Goal: Task Accomplishment & Management: Complete application form

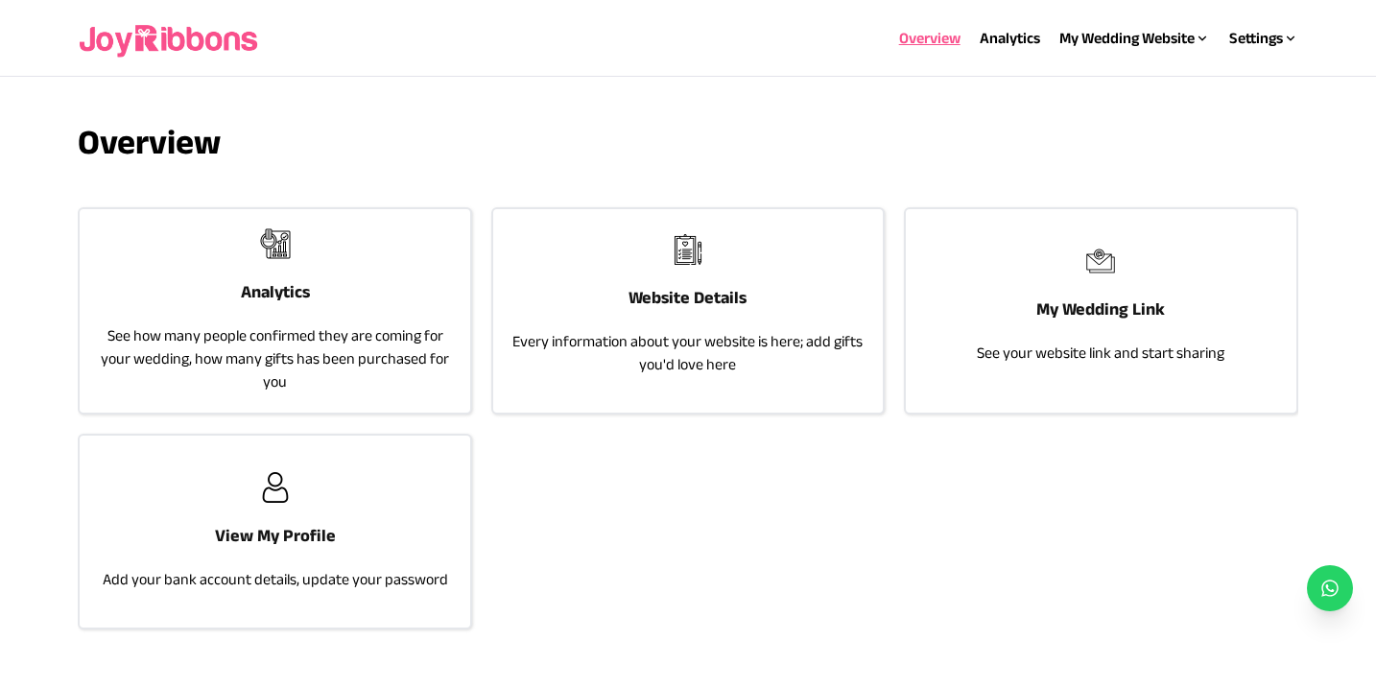
click at [1075, 319] on h3 "My Wedding Link" at bounding box center [1100, 308] width 129 height 27
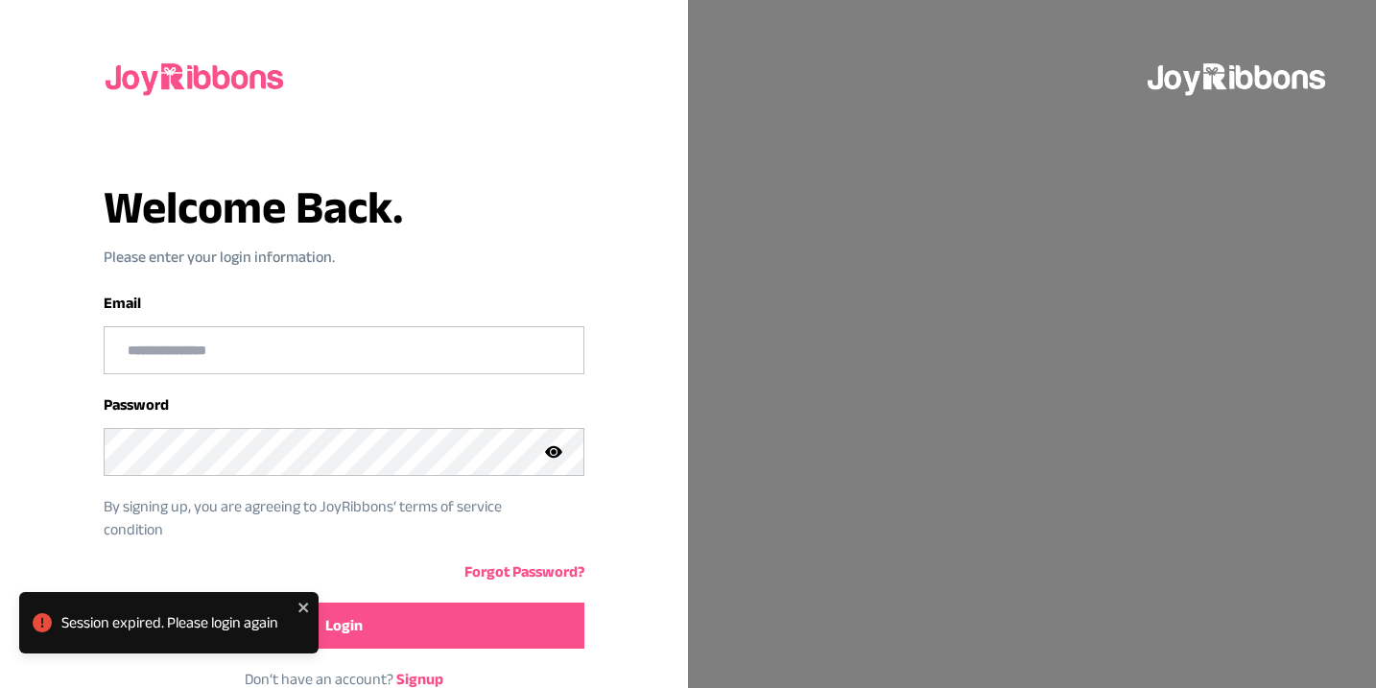
click at [432, 341] on input "email" at bounding box center [344, 350] width 478 height 46
type input "**********"
click at [441, 631] on button "Login" at bounding box center [344, 625] width 480 height 46
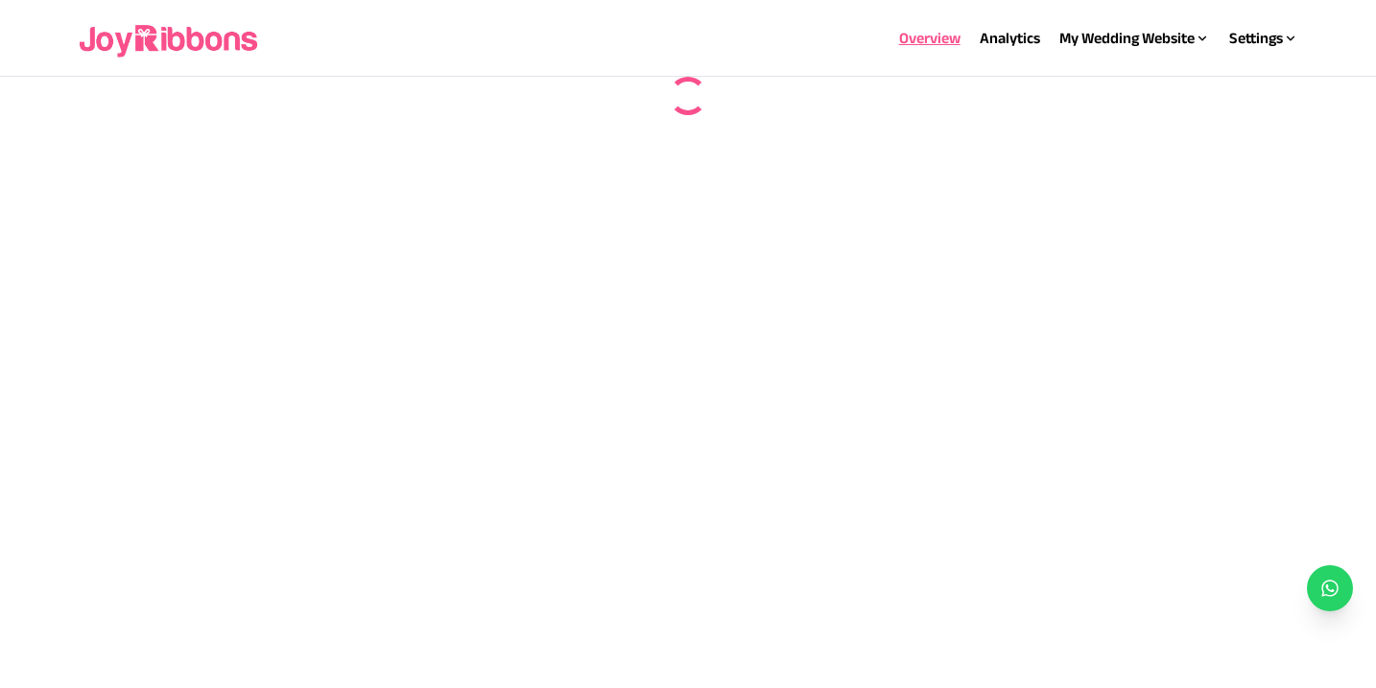
click at [169, 50] on img at bounding box center [170, 38] width 184 height 61
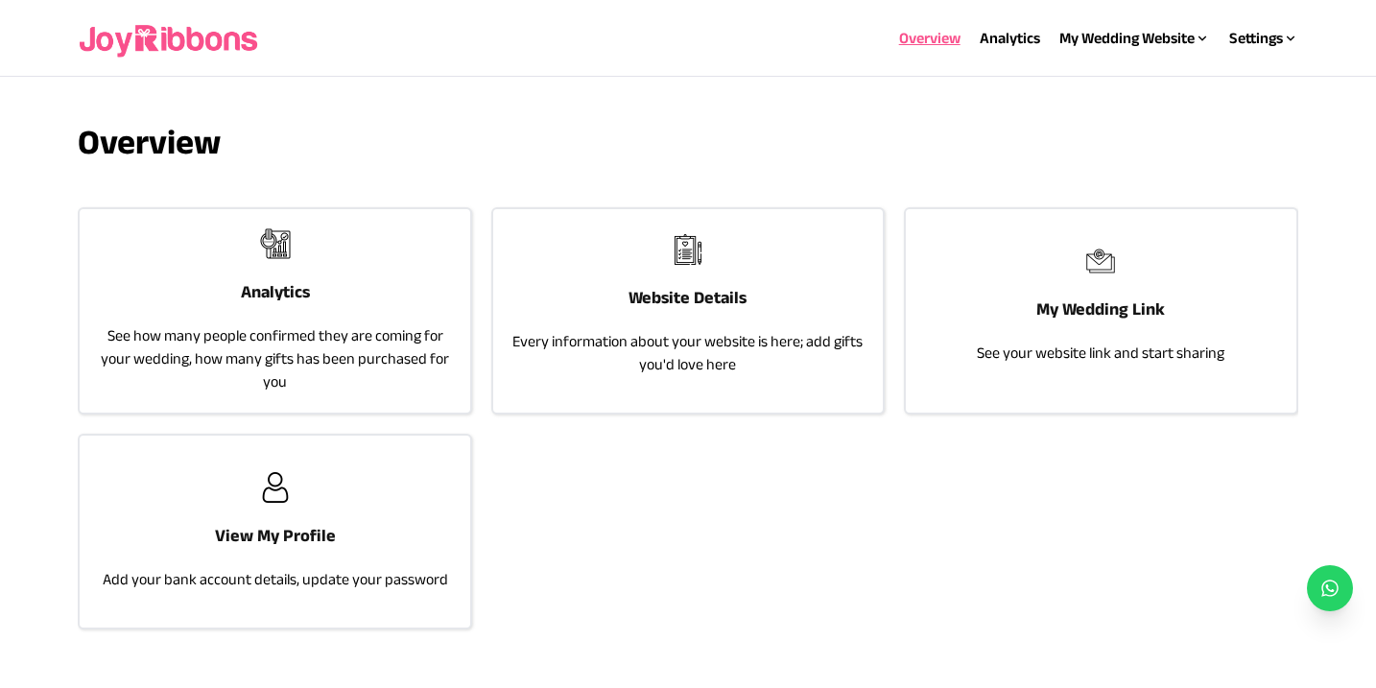
click at [1035, 356] on p "See your website link and start sharing" at bounding box center [1101, 353] width 248 height 23
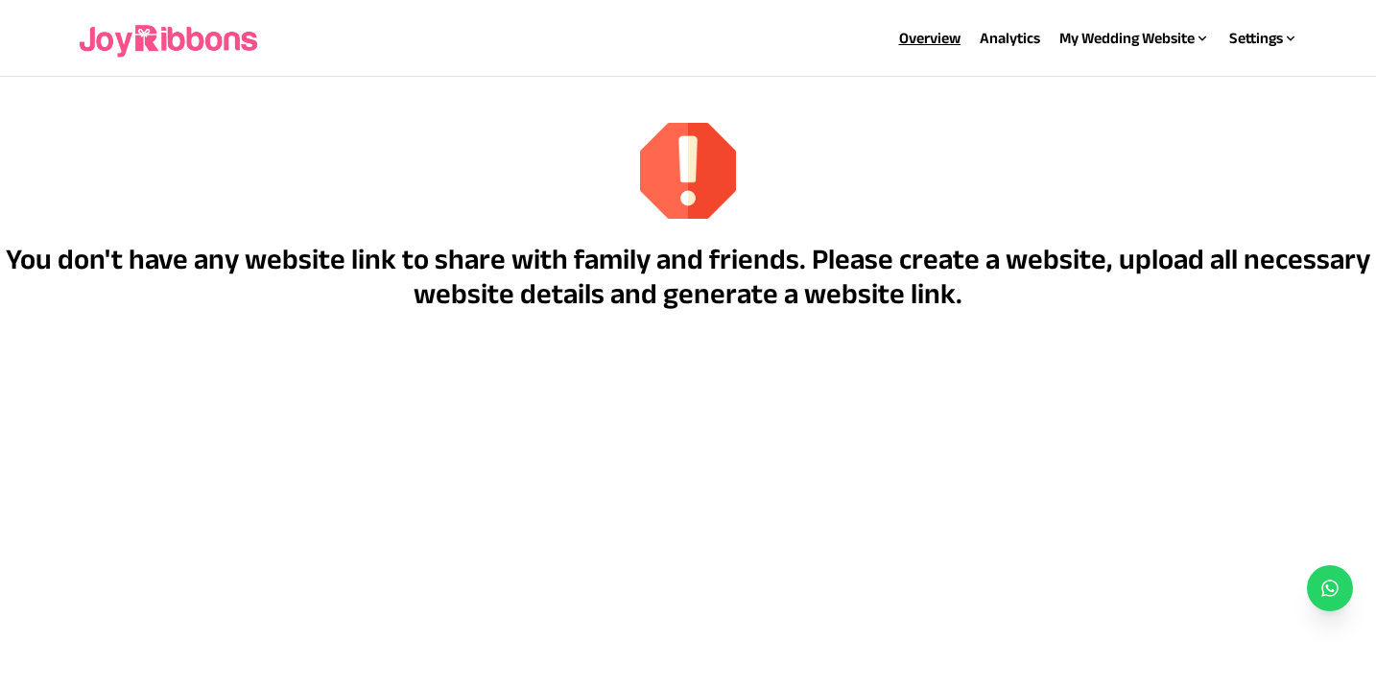
click at [934, 34] on link "Overview" at bounding box center [929, 38] width 61 height 16
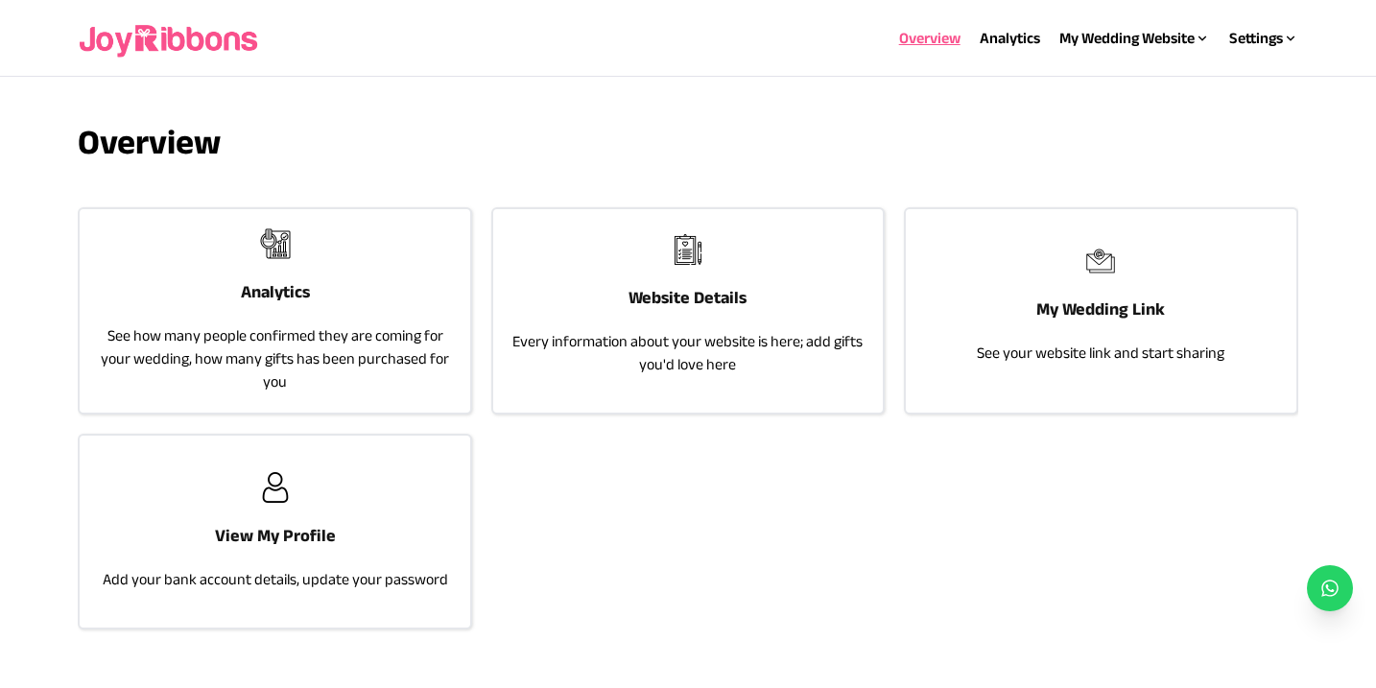
click at [747, 332] on p "Every information about your website is here; add gifts you'd love here" at bounding box center [687, 353] width 351 height 46
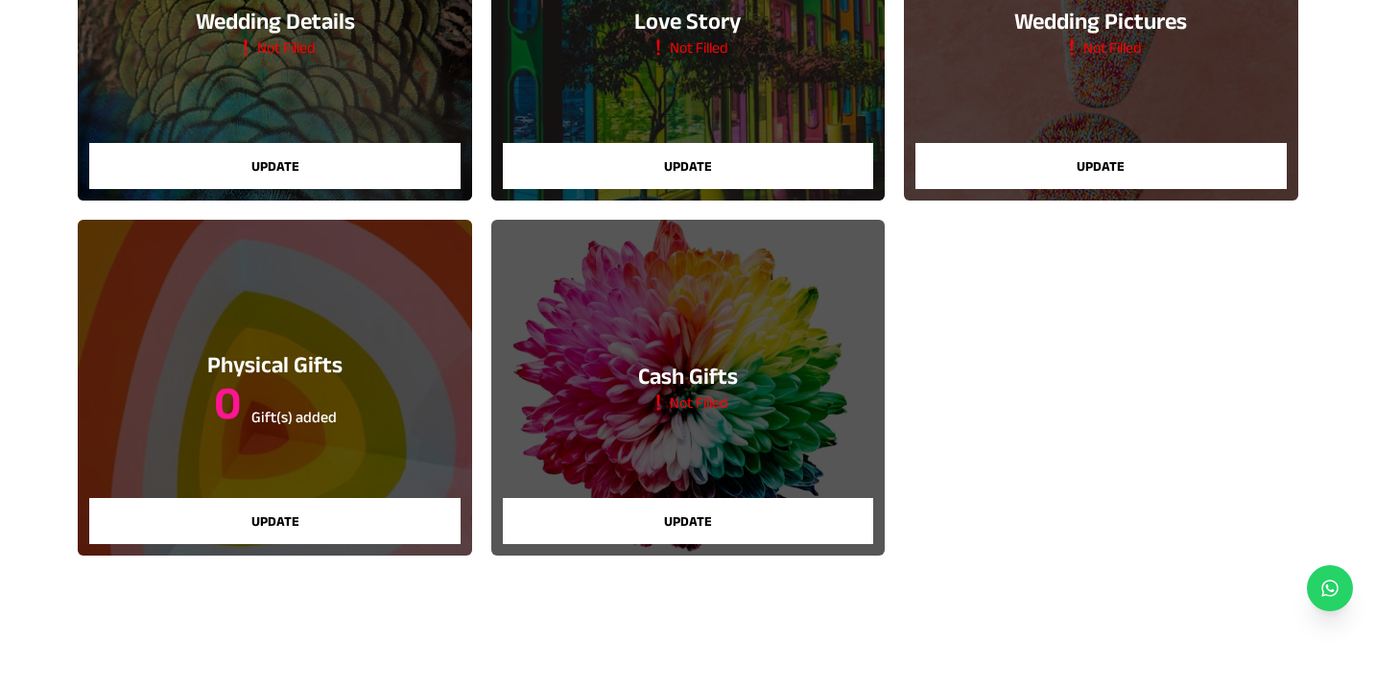
scroll to position [345, 0]
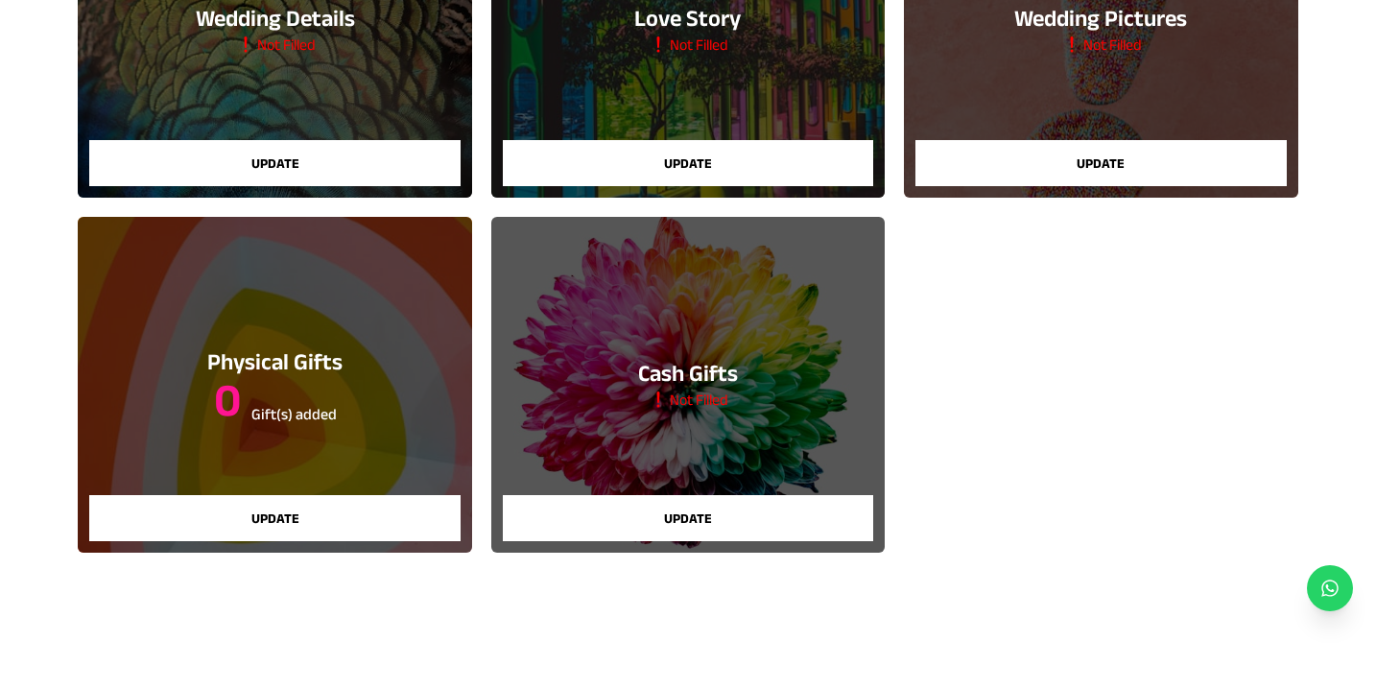
click at [1071, 166] on button "Update" at bounding box center [1100, 163] width 370 height 46
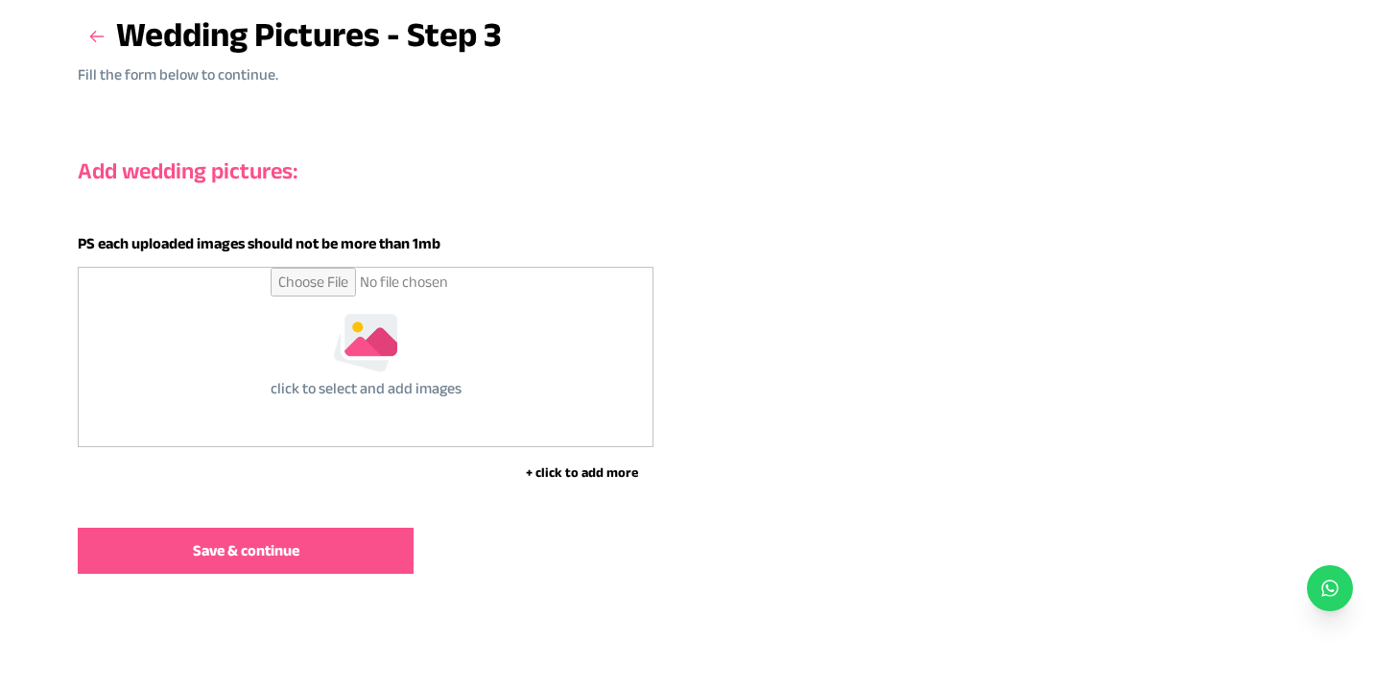
scroll to position [137, 0]
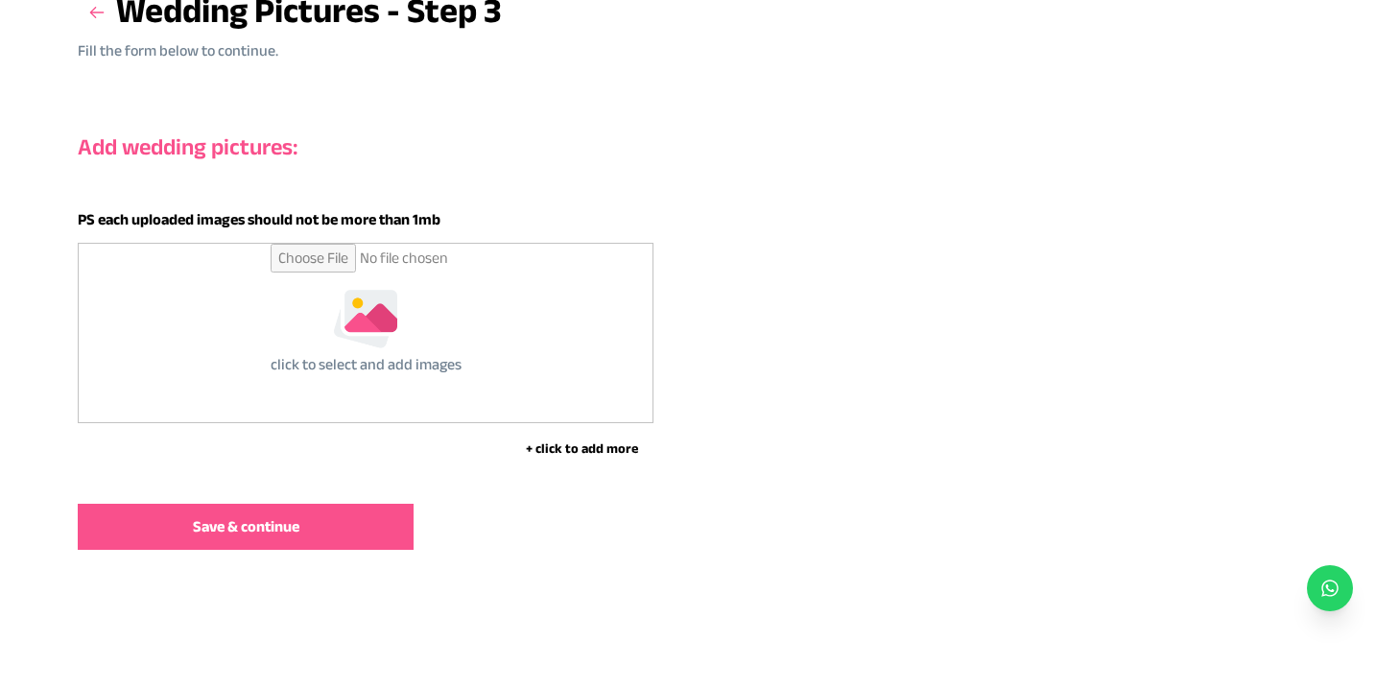
click at [467, 334] on div "click to select and add images" at bounding box center [366, 333] width 574 height 178
click at [433, 368] on input "file" at bounding box center [366, 333] width 191 height 178
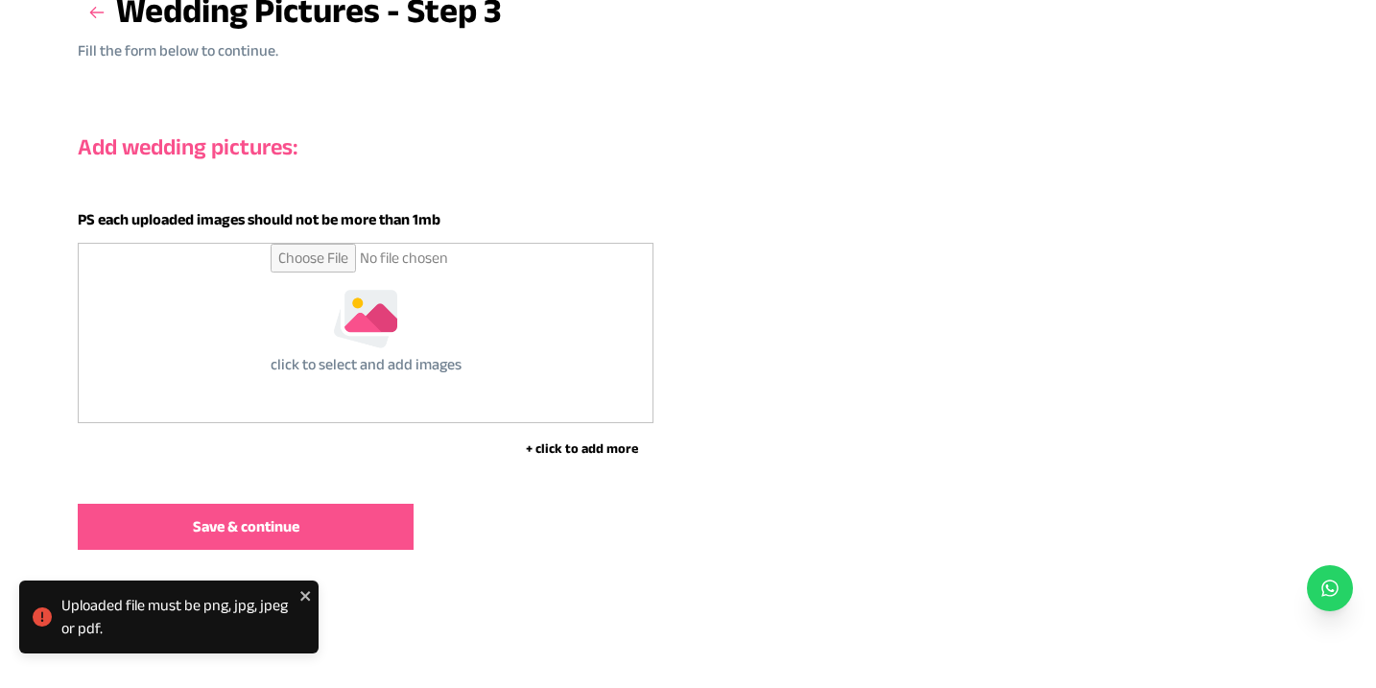
click at [308, 356] on input "file" at bounding box center [366, 333] width 191 height 178
click at [495, 342] on div "click to select and add images" at bounding box center [366, 333] width 574 height 178
click at [460, 330] on input "file" at bounding box center [366, 333] width 191 height 178
type input "**********"
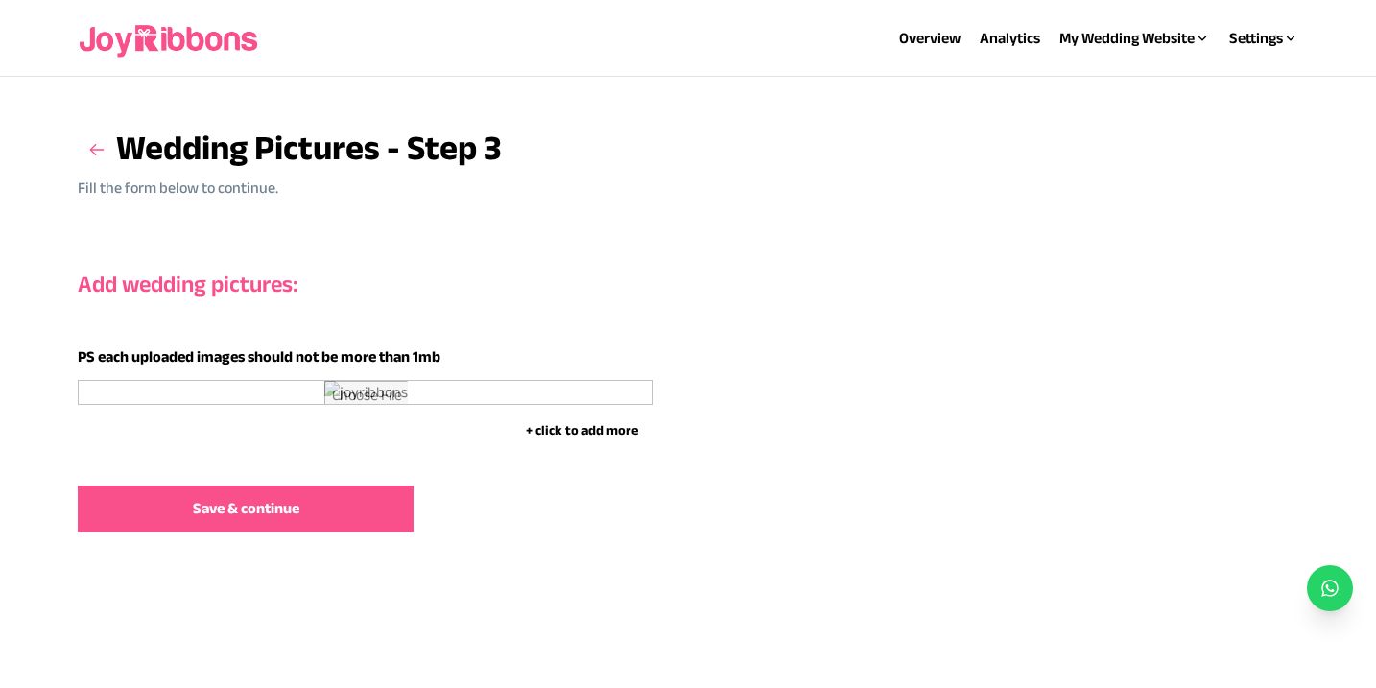
scroll to position [0, 0]
click at [93, 153] on icon at bounding box center [96, 149] width 19 height 19
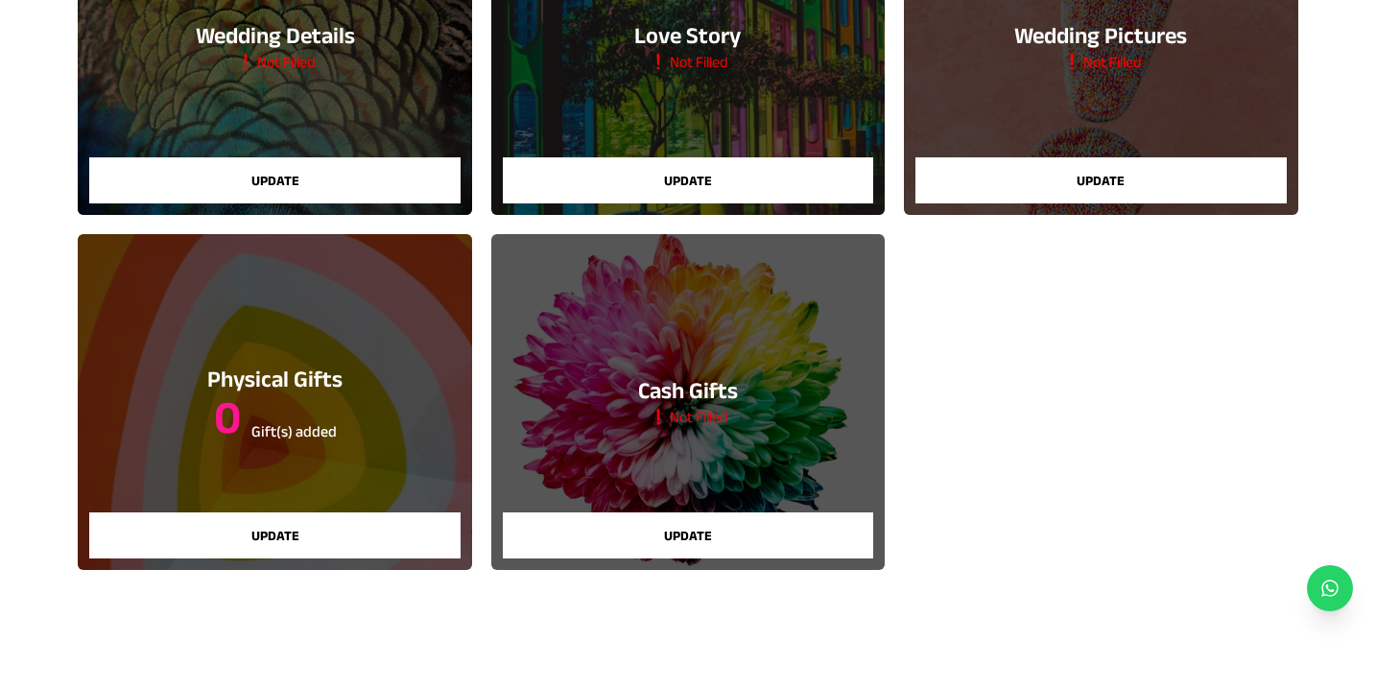
scroll to position [338, 0]
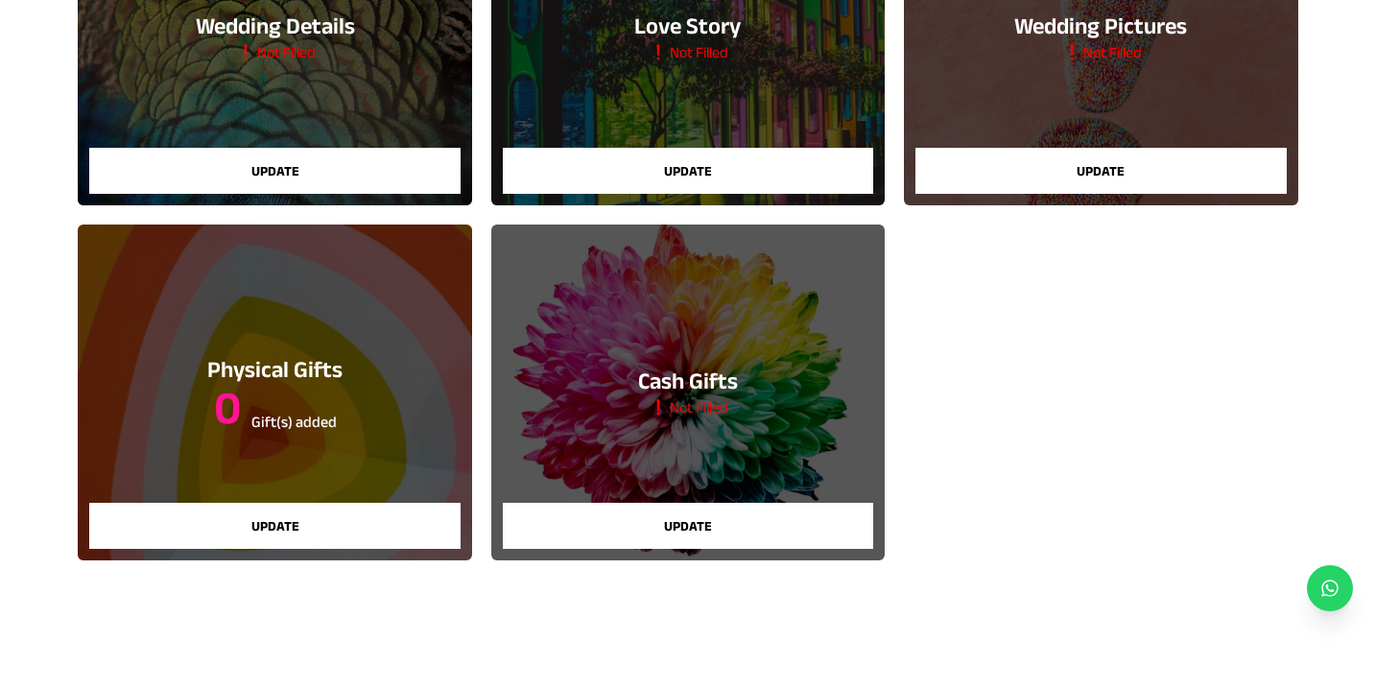
click at [640, 528] on button "Update" at bounding box center [688, 526] width 370 height 46
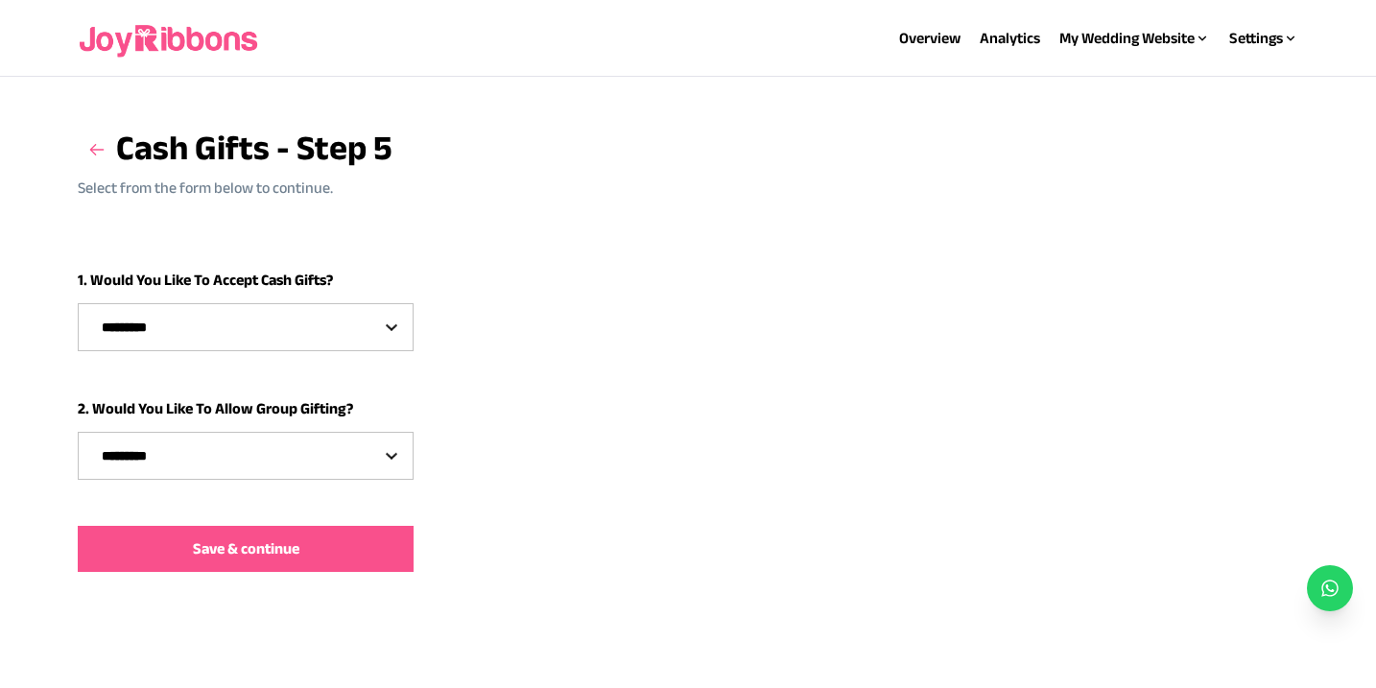
click at [396, 323] on select "********* *** **" at bounding box center [246, 327] width 334 height 46
select select "***"
click at [79, 304] on select "********* *** **" at bounding box center [246, 327] width 334 height 46
click at [350, 463] on select "********* *** **" at bounding box center [246, 456] width 334 height 46
select select "***"
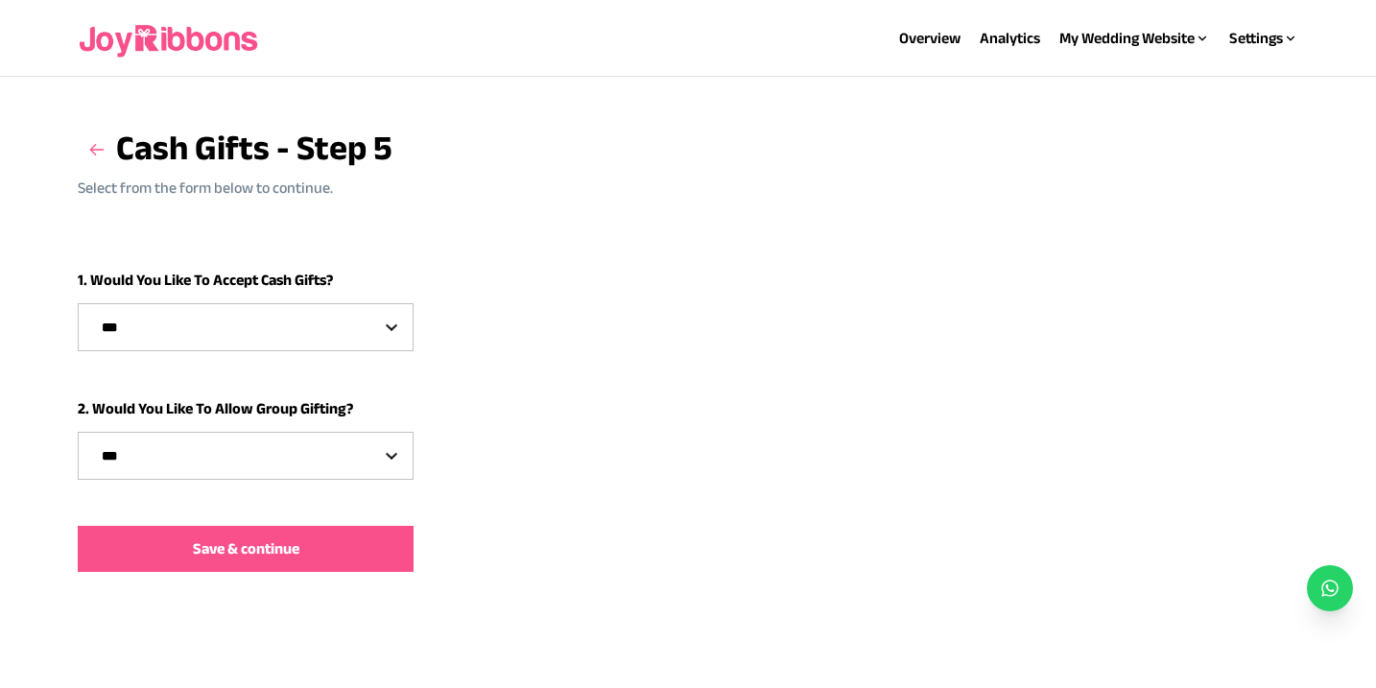
click at [79, 433] on select "********* *** **" at bounding box center [246, 456] width 334 height 46
click at [295, 538] on span "Save & continue" at bounding box center [246, 548] width 106 height 23
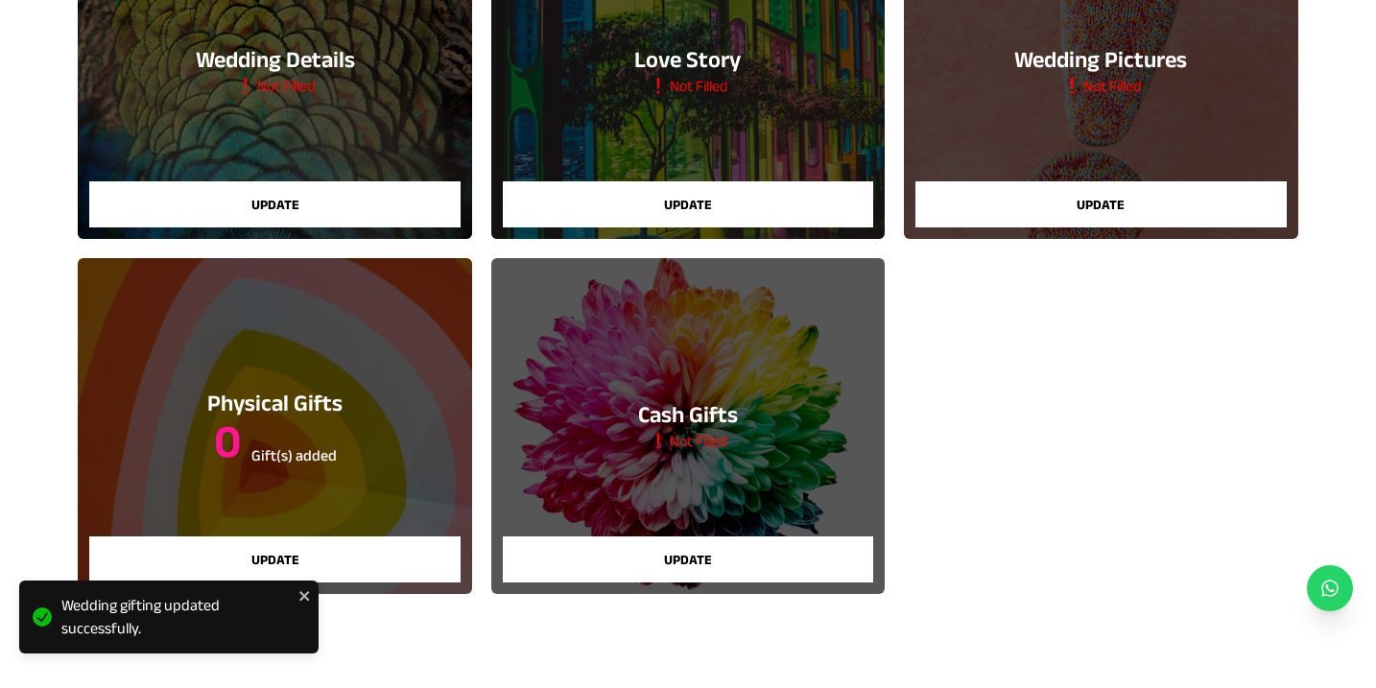
scroll to position [312, 0]
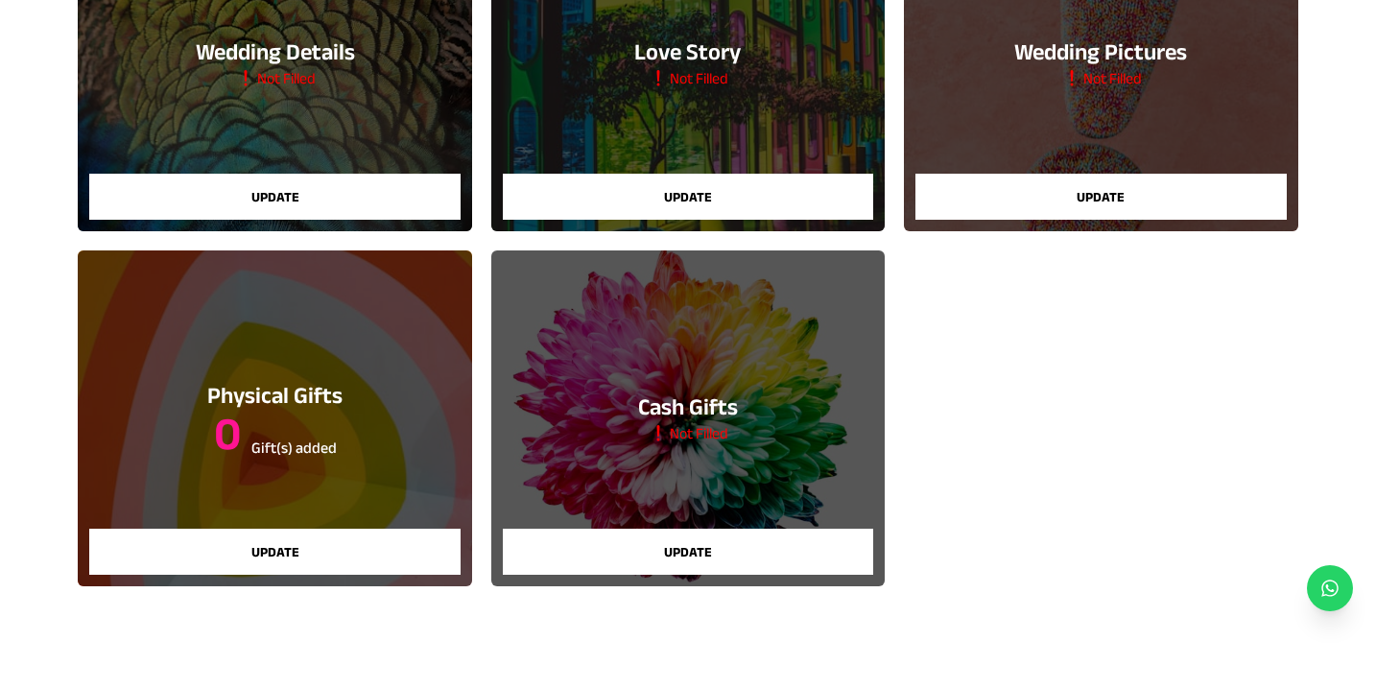
click at [361, 540] on button "Update" at bounding box center [274, 552] width 370 height 46
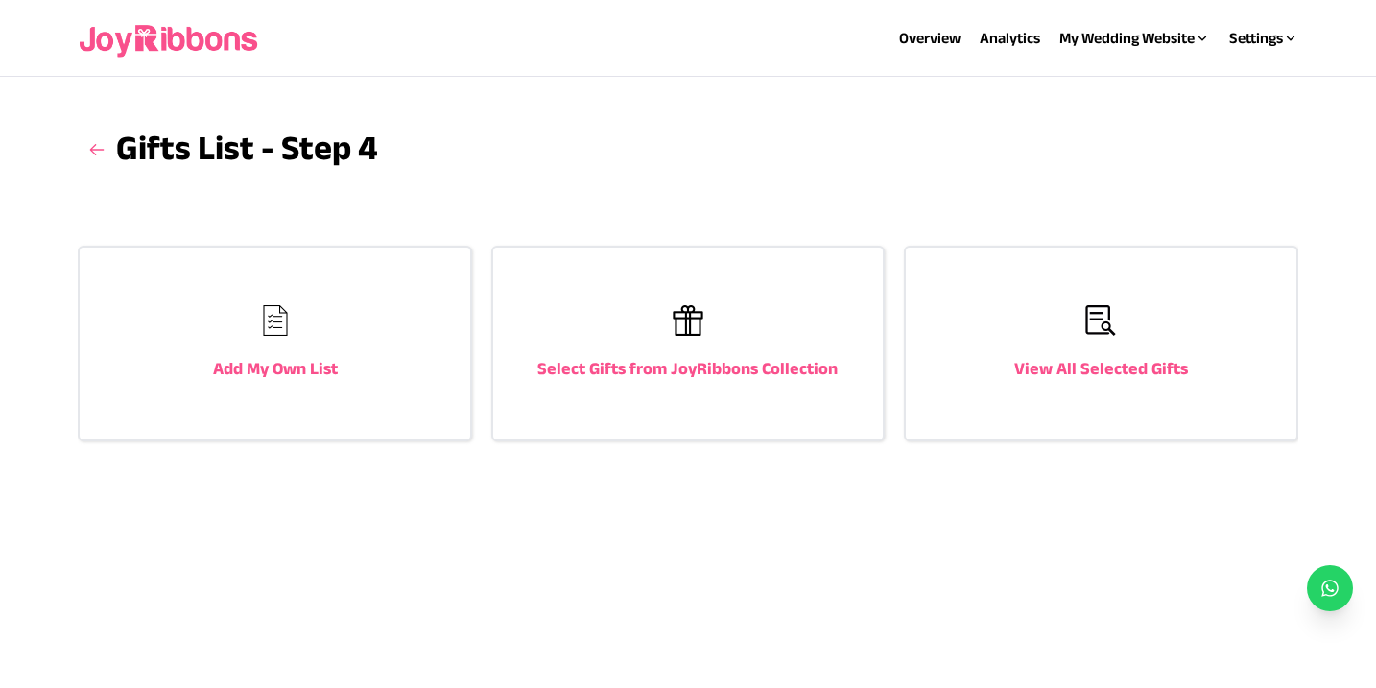
click at [570, 368] on h3 "Select Gifts from JoyRibbons Collection" at bounding box center [687, 368] width 300 height 27
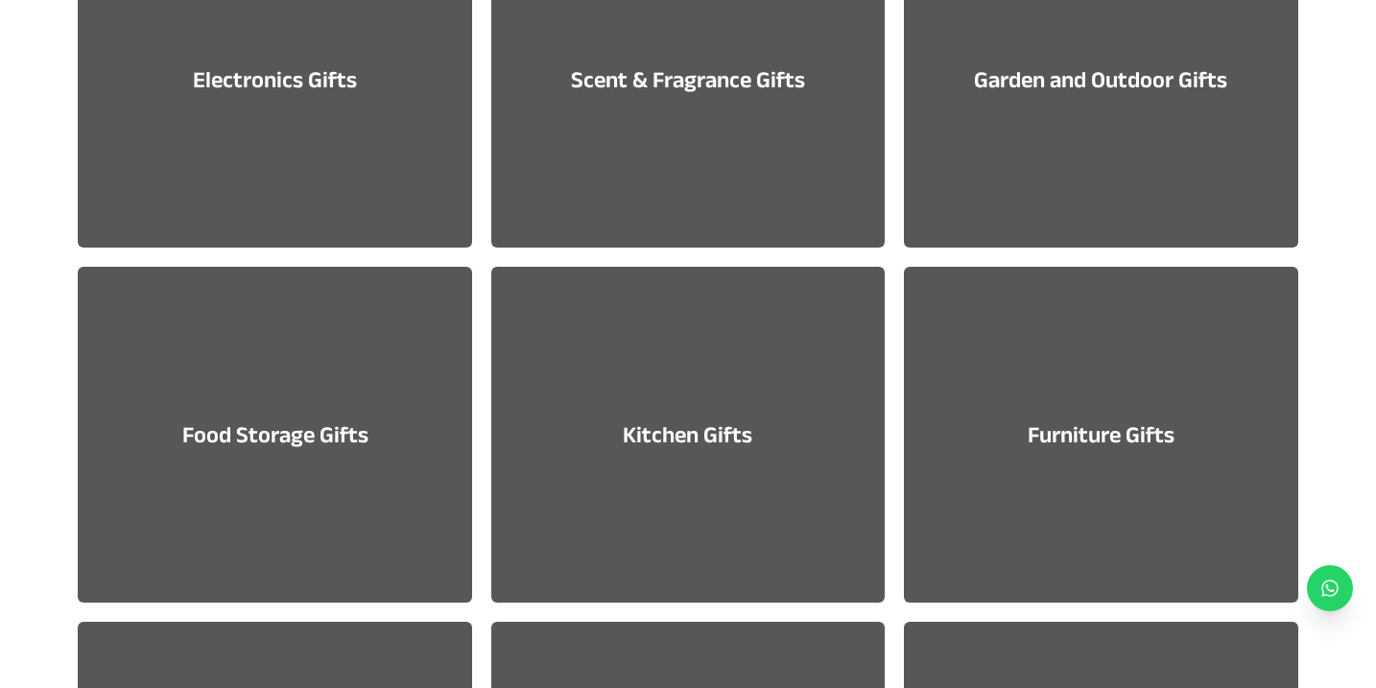
scroll to position [1132, 0]
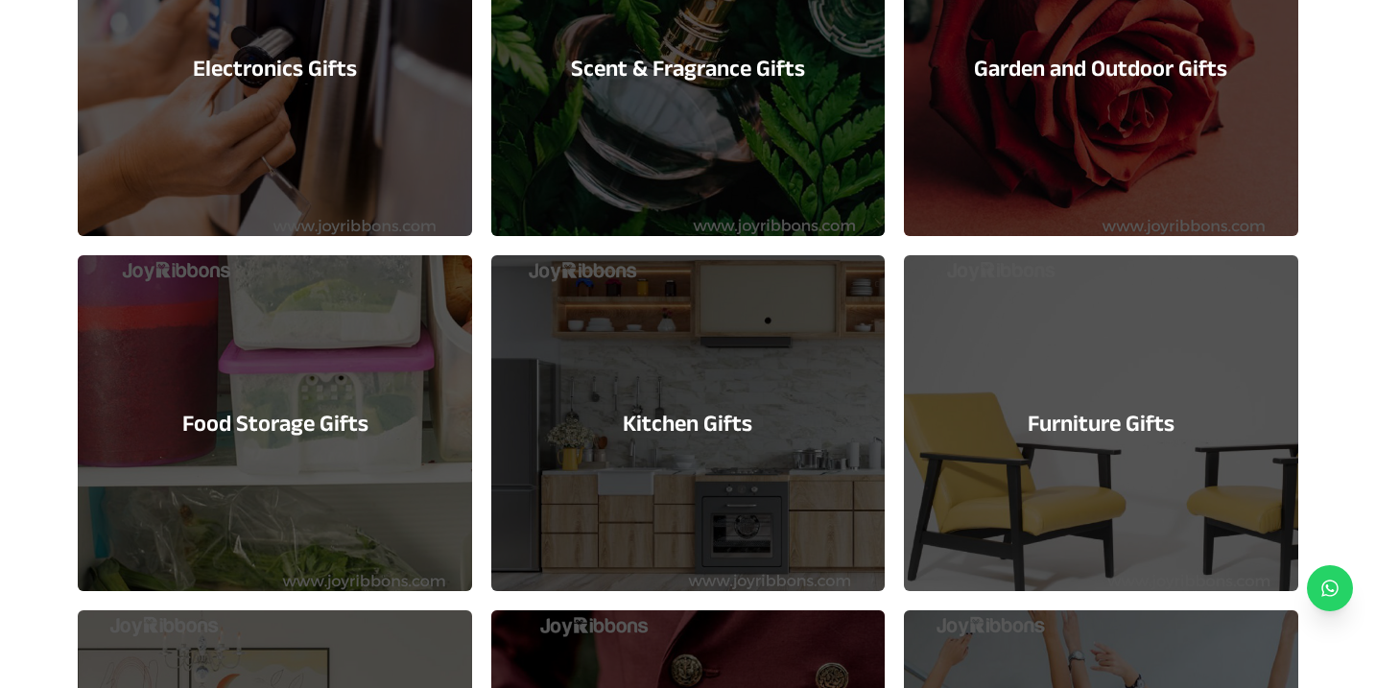
click at [389, 134] on div "Electronics Gifts" at bounding box center [274, 68] width 393 height 336
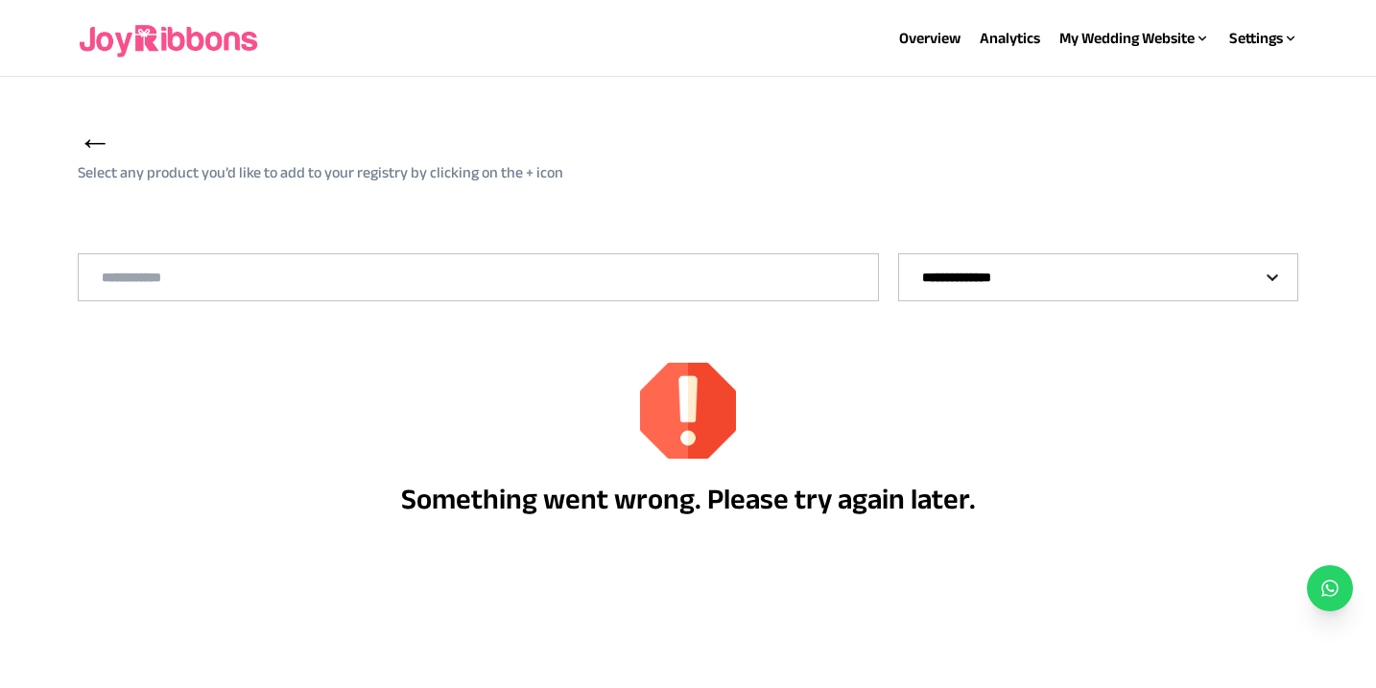
click at [438, 291] on input "text" at bounding box center [478, 277] width 798 height 46
click at [1036, 255] on select "**********" at bounding box center [1098, 277] width 398 height 46
click at [95, 137] on span "←" at bounding box center [95, 141] width 35 height 37
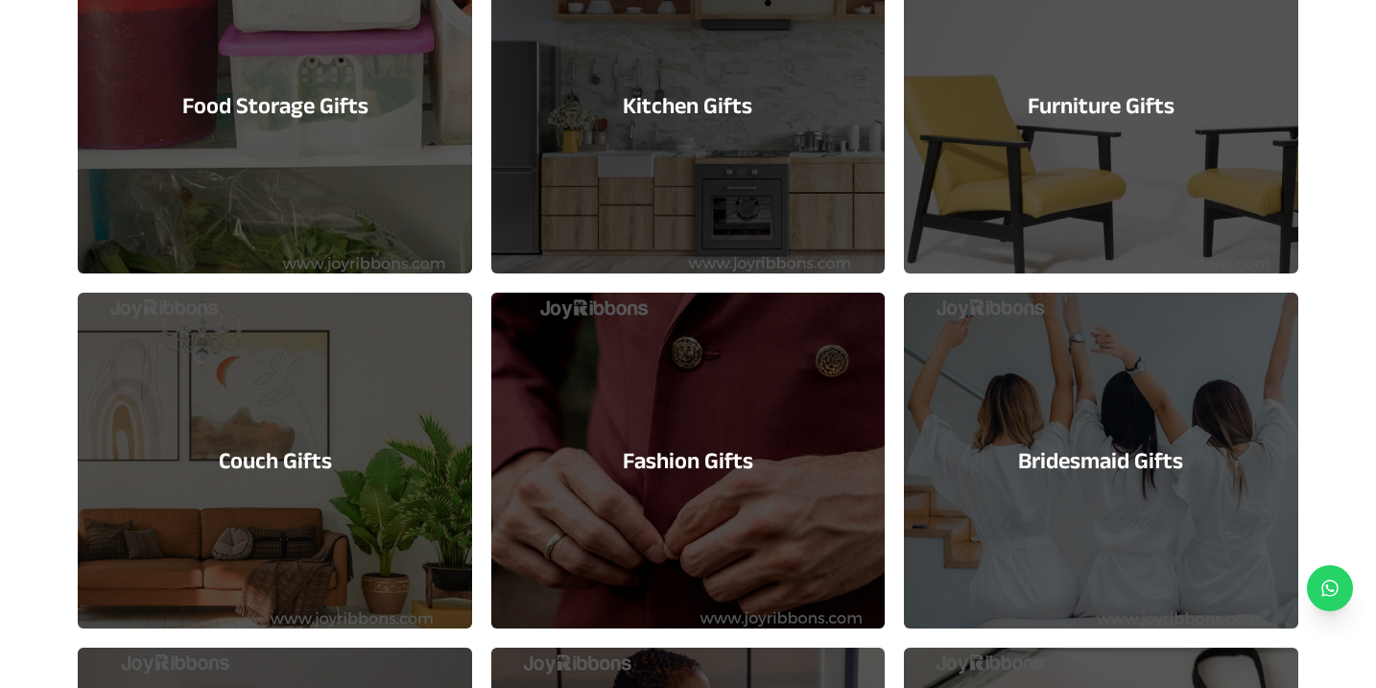
scroll to position [1462, 0]
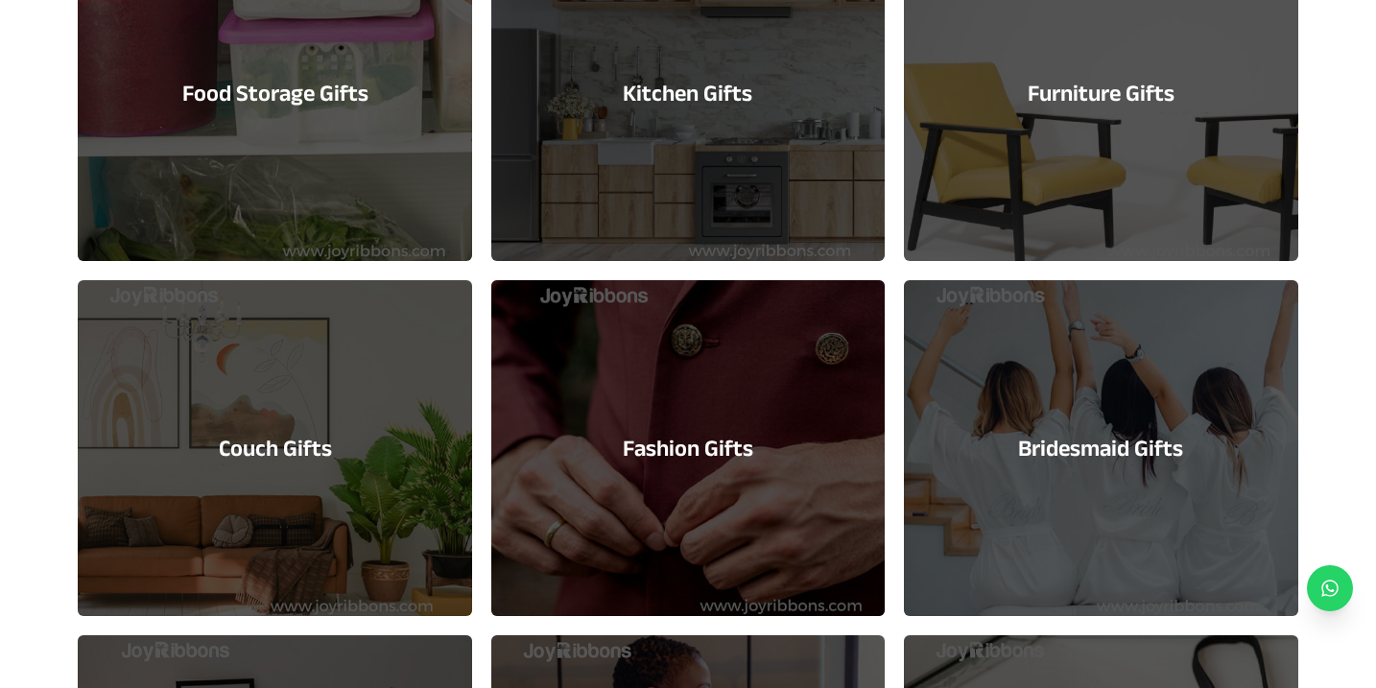
click at [376, 467] on div "Couch Gifts" at bounding box center [274, 448] width 393 height 336
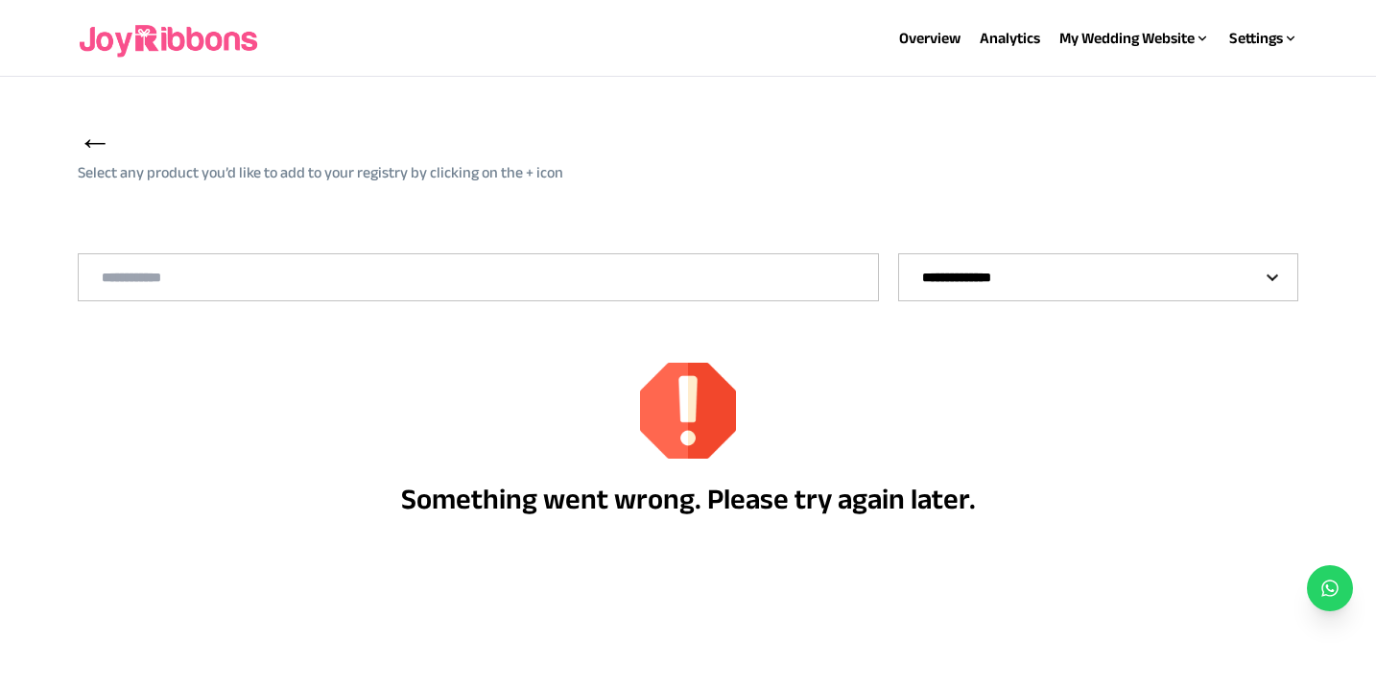
click at [193, 51] on img at bounding box center [170, 38] width 184 height 61
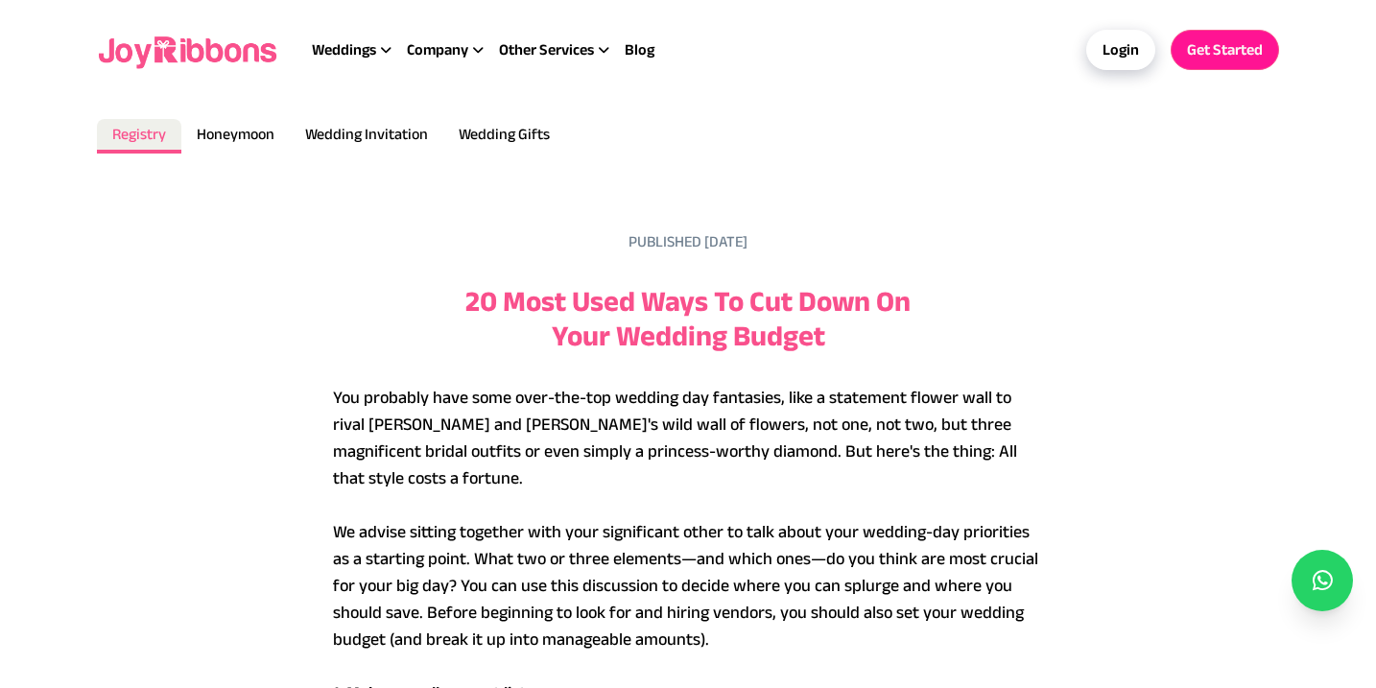
click at [212, 54] on img at bounding box center [189, 49] width 184 height 61
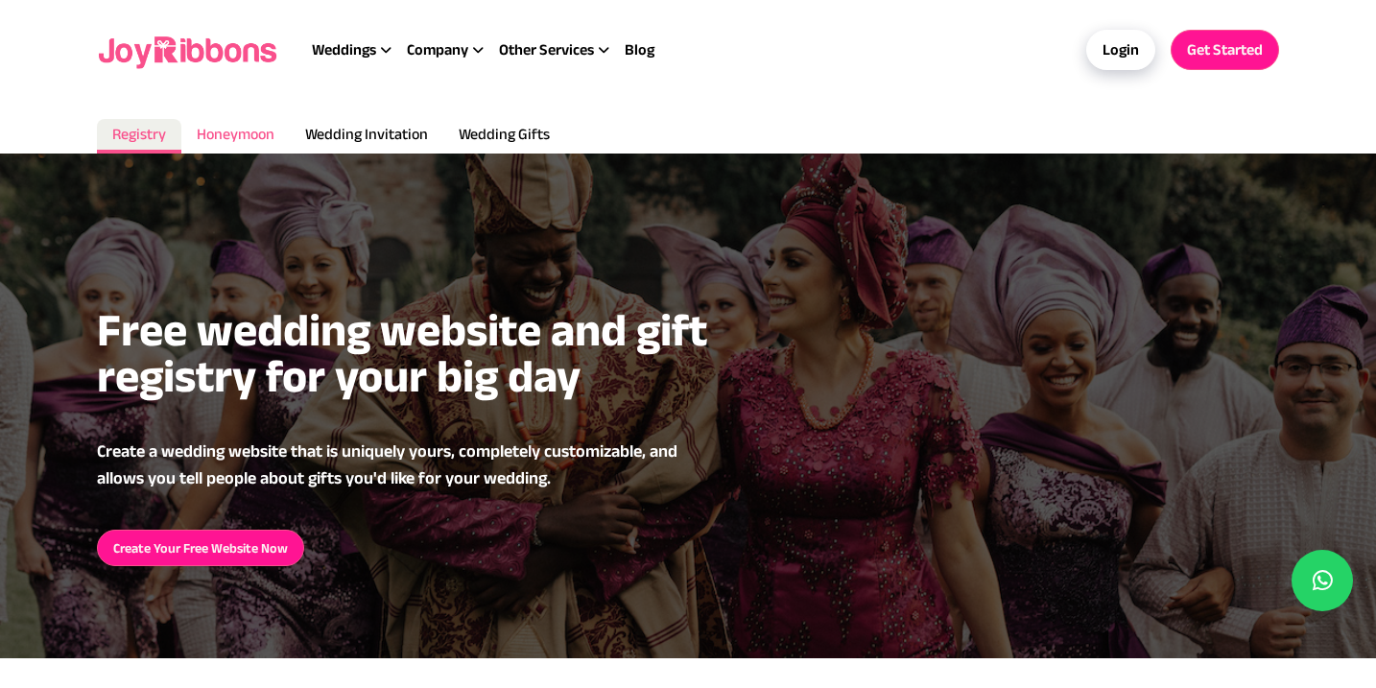
click at [221, 130] on span "Honeymoon" at bounding box center [236, 134] width 78 height 16
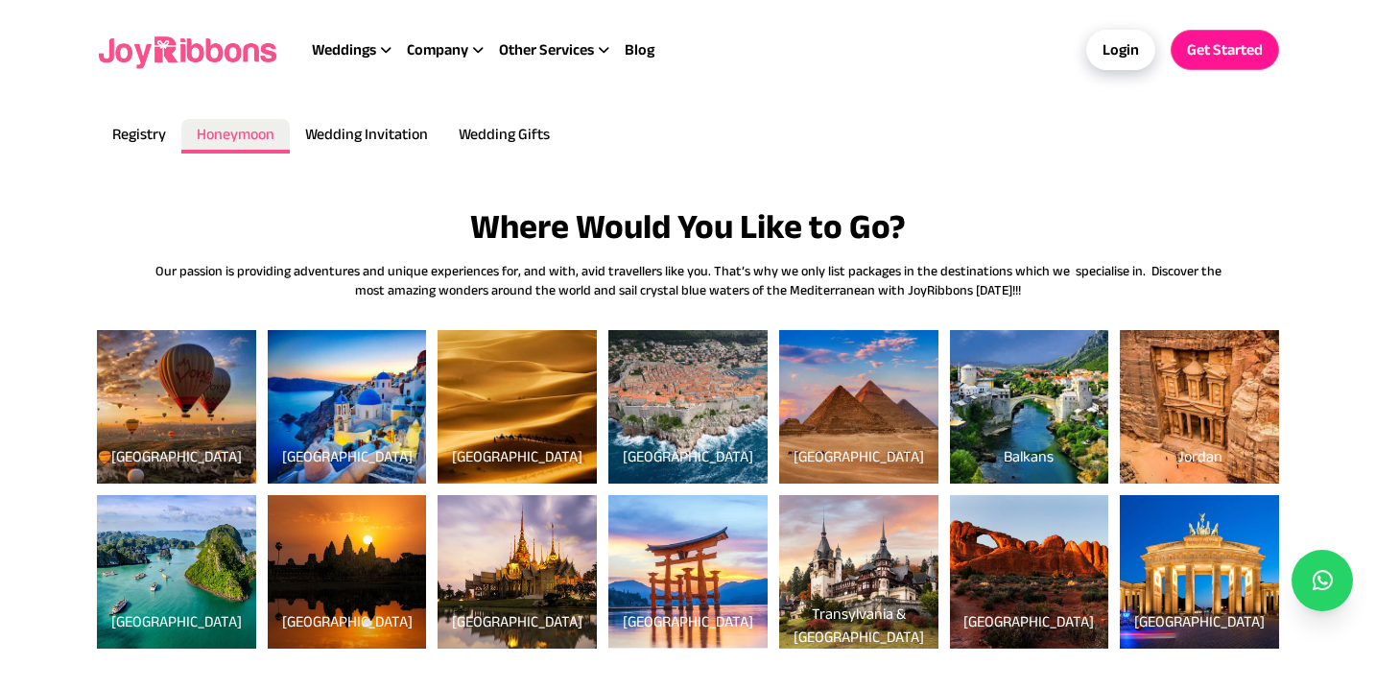
click at [653, 413] on link "Croatia" at bounding box center [687, 413] width 159 height 139
click at [645, 398] on link "[GEOGRAPHIC_DATA]" at bounding box center [687, 413] width 159 height 139
click at [383, 138] on span "Wedding Invitation" at bounding box center [366, 134] width 123 height 16
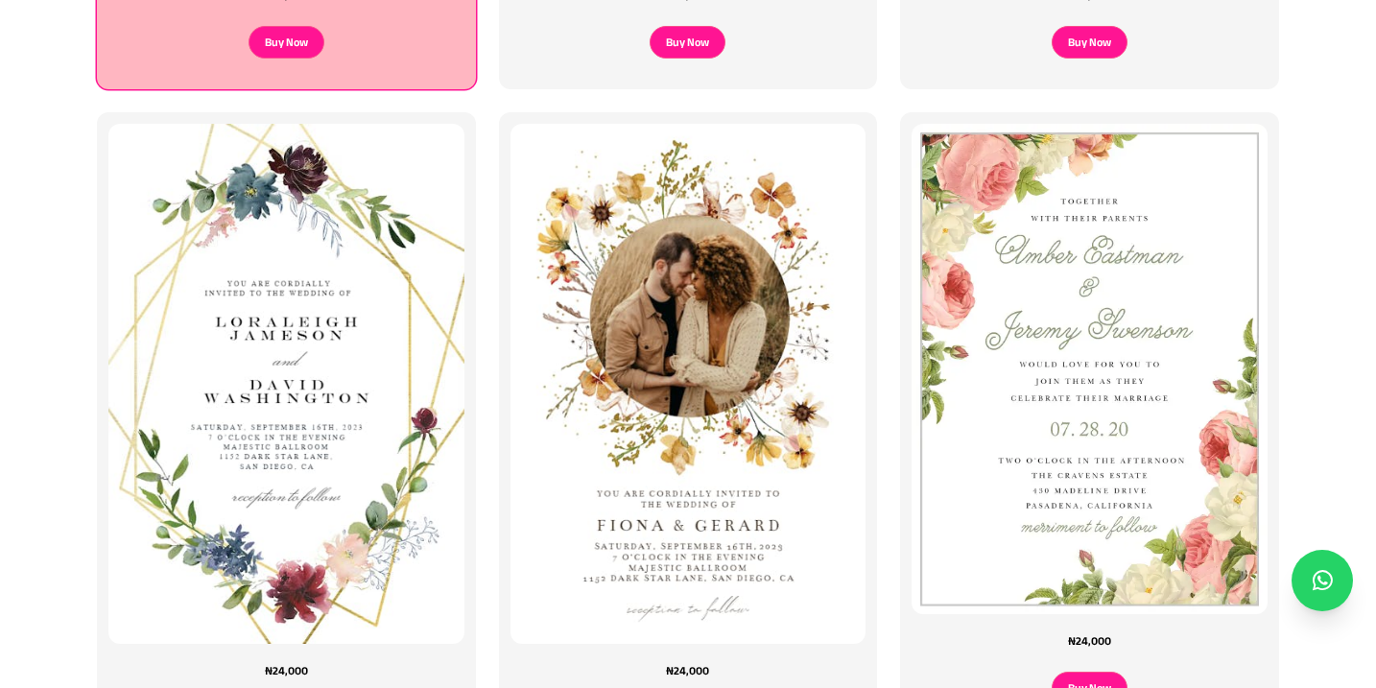
scroll to position [1116, 0]
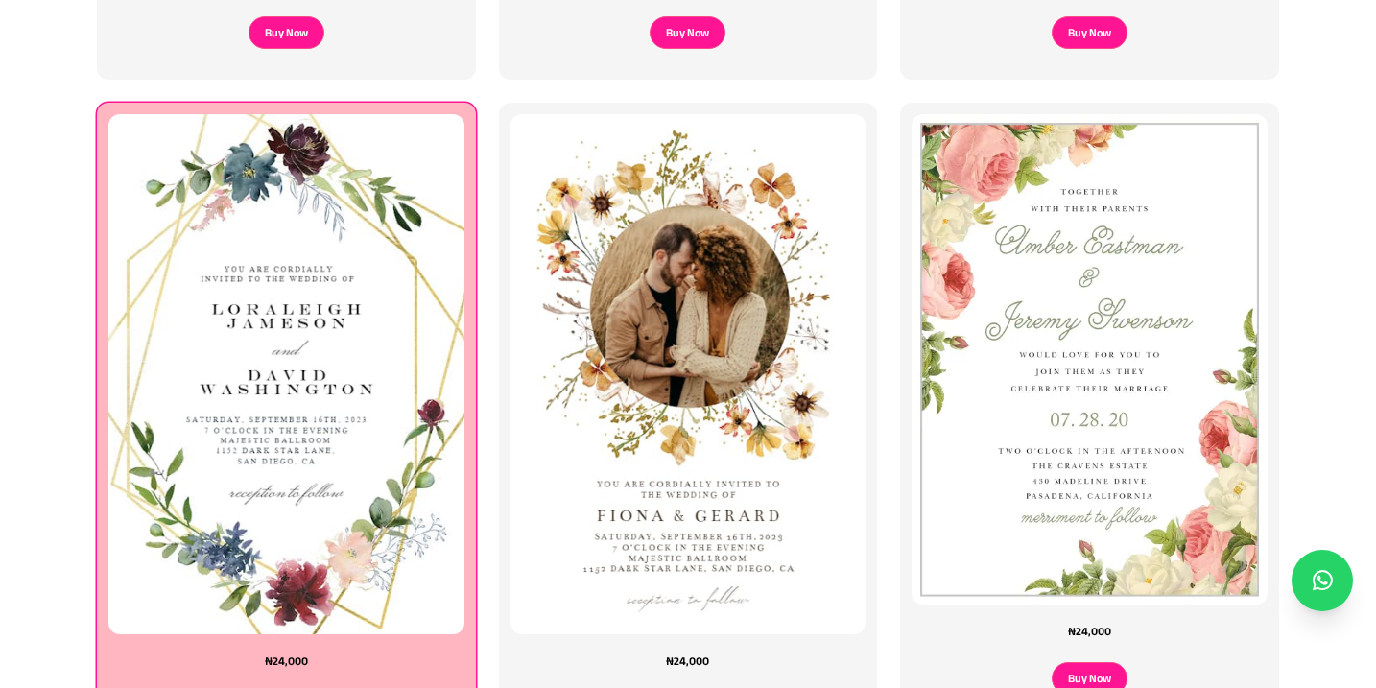
click at [410, 284] on img at bounding box center [286, 374] width 373 height 546
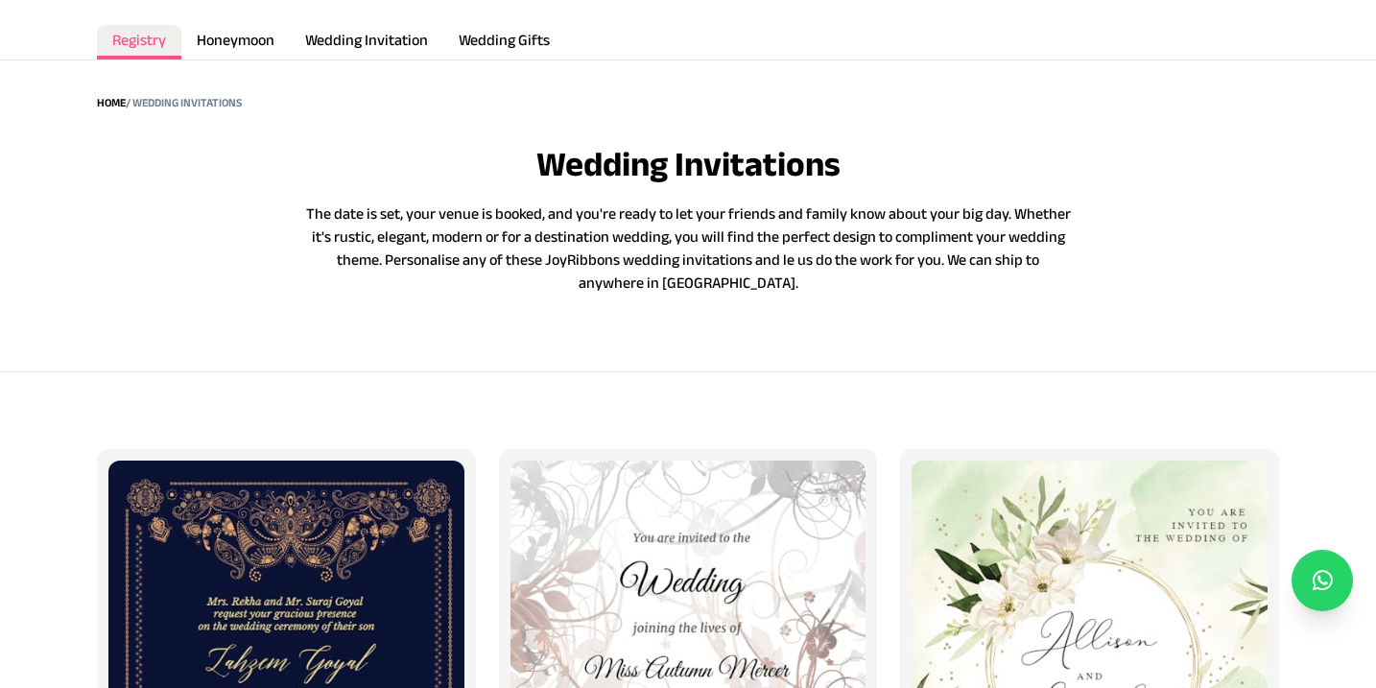
scroll to position [0, 0]
